Goal: Complete application form

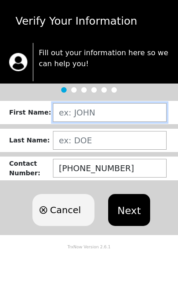
click at [98, 115] on input "text" at bounding box center [110, 112] width 114 height 19
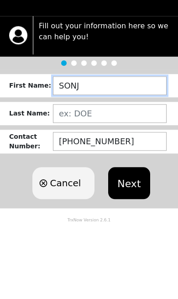
type input "[PERSON_NAME]"
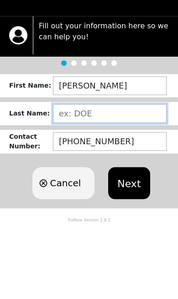
click at [109, 131] on input "text" at bounding box center [110, 140] width 114 height 19
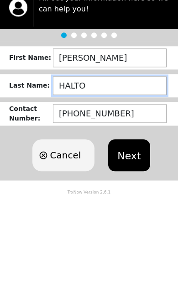
type input "HALTON"
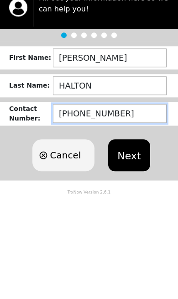
click at [104, 159] on input "[PHONE_NUMBER]" at bounding box center [110, 168] width 114 height 19
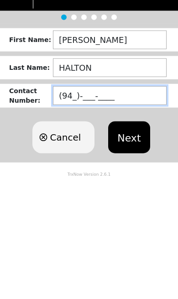
type input "(9__)-___-____"
type input "[PHONE_NUMBER]"
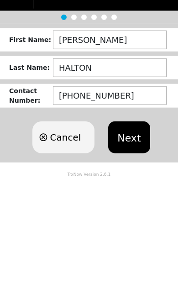
click at [131, 194] on button "Next" at bounding box center [128, 210] width 41 height 32
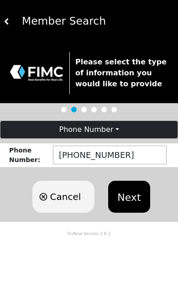
click at [134, 197] on button "Next" at bounding box center [128, 197] width 41 height 32
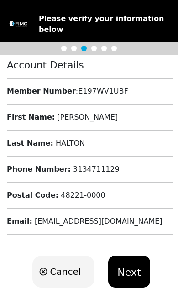
scroll to position [36, 0]
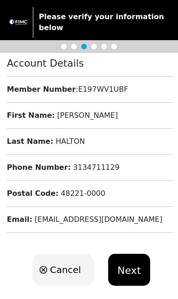
click at [132, 261] on button "Next" at bounding box center [128, 270] width 41 height 32
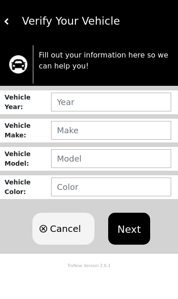
scroll to position [0, 0]
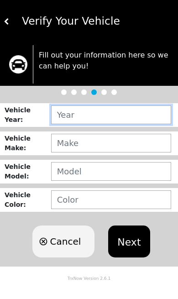
click at [127, 123] on input "text" at bounding box center [111, 114] width 120 height 19
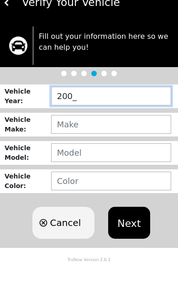
type input "2008"
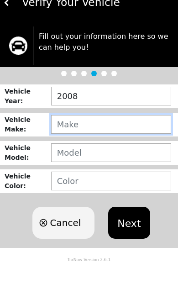
click at [113, 134] on input "text" at bounding box center [111, 143] width 120 height 19
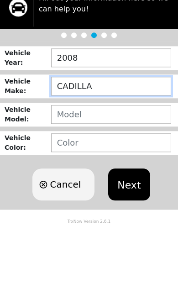
type input "CADILLAC"
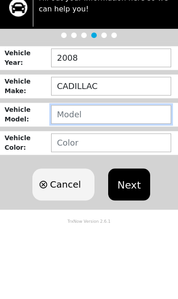
click at [111, 162] on input "text" at bounding box center [111, 171] width 120 height 19
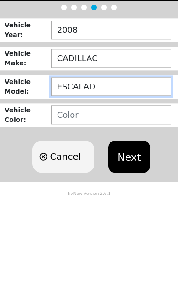
type input "ESCALADE"
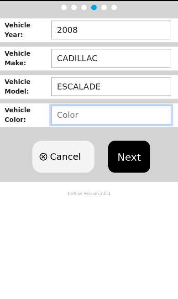
click at [118, 190] on input "text" at bounding box center [111, 199] width 120 height 19
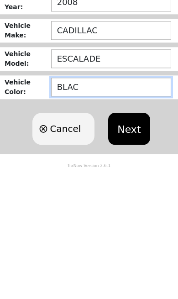
type input "BLACK"
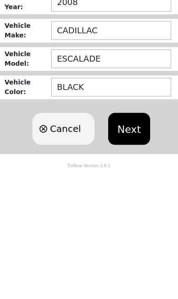
click at [134, 225] on button "Next" at bounding box center [128, 241] width 41 height 32
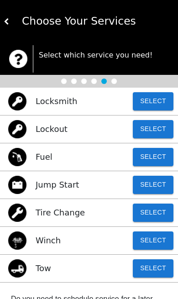
click at [155, 134] on button "Select" at bounding box center [153, 129] width 41 height 18
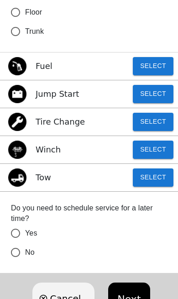
scroll to position [208, 0]
click at [17, 256] on input "No" at bounding box center [15, 252] width 19 height 19
click at [128, 297] on button "Next" at bounding box center [128, 298] width 41 height 32
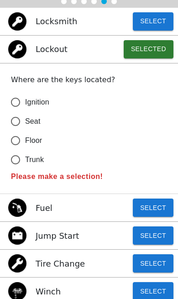
scroll to position [80, 0]
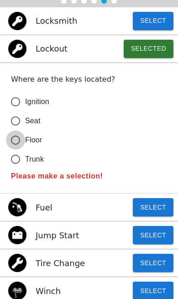
click at [15, 142] on input "Floor" at bounding box center [15, 139] width 19 height 19
radio input "true"
radio input "false"
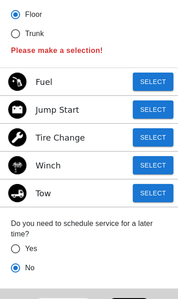
scroll to position [207, 0]
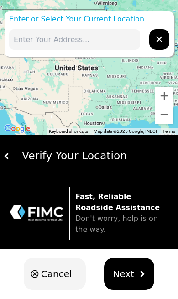
click at [131, 274] on span "Next" at bounding box center [123, 274] width 21 height 14
click at [131, 269] on span "Next" at bounding box center [123, 274] width 21 height 14
click at [105, 38] on input "text" at bounding box center [74, 39] width 131 height 21
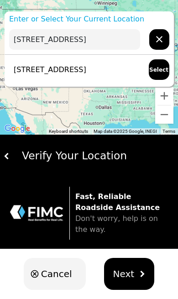
click at [157, 76] on button "Select" at bounding box center [159, 69] width 21 height 21
type input "[STREET_ADDRESS]"
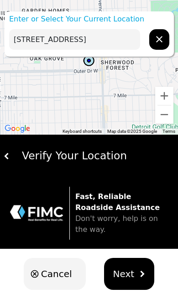
click at [130, 273] on span "Next" at bounding box center [123, 274] width 21 height 14
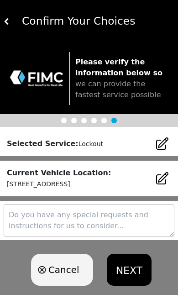
click at [133, 274] on button "NEXT" at bounding box center [129, 270] width 45 height 32
